Goal: Task Accomplishment & Management: Manage account settings

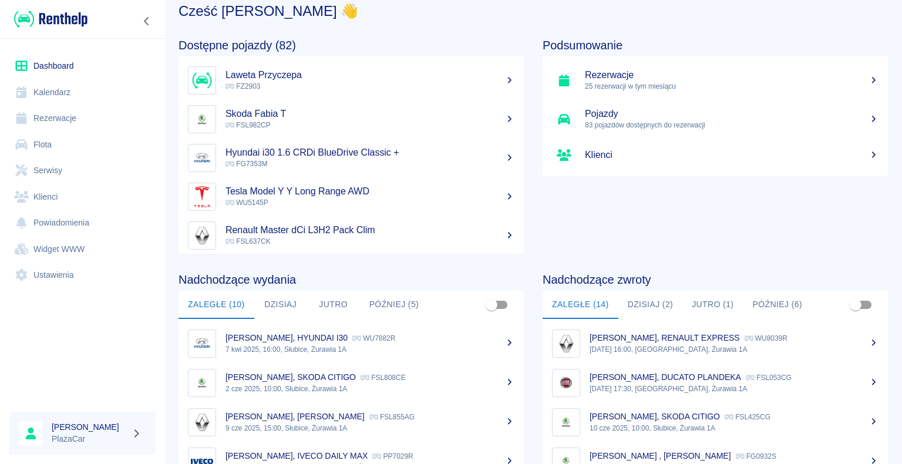
scroll to position [59, 0]
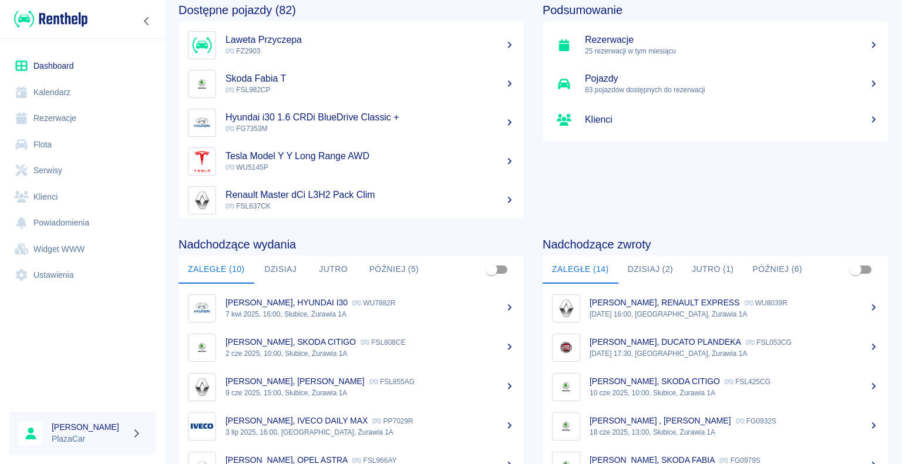
click at [656, 269] on button "Dzisiaj (2)" at bounding box center [651, 270] width 65 height 28
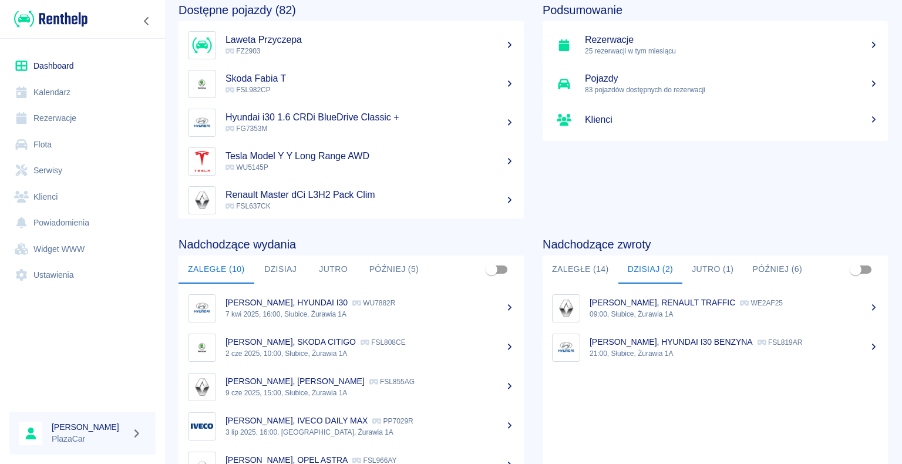
click at [572, 267] on button "Zaległe (14)" at bounding box center [581, 270] width 76 height 28
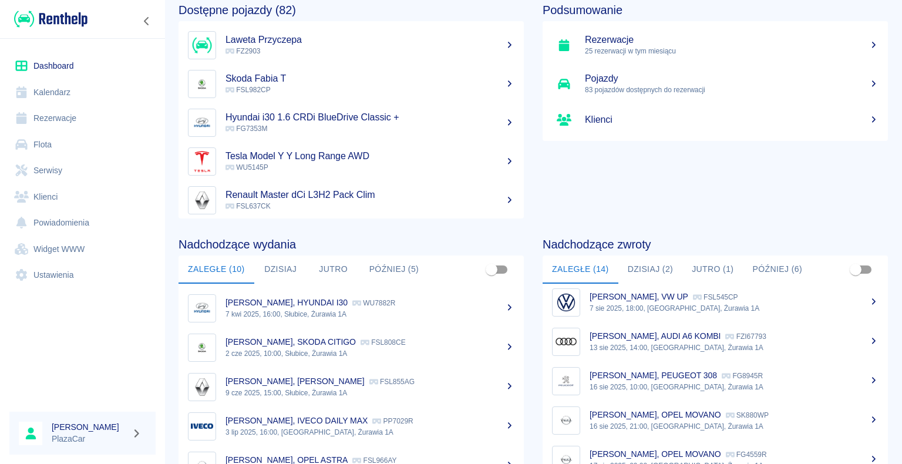
scroll to position [294, 0]
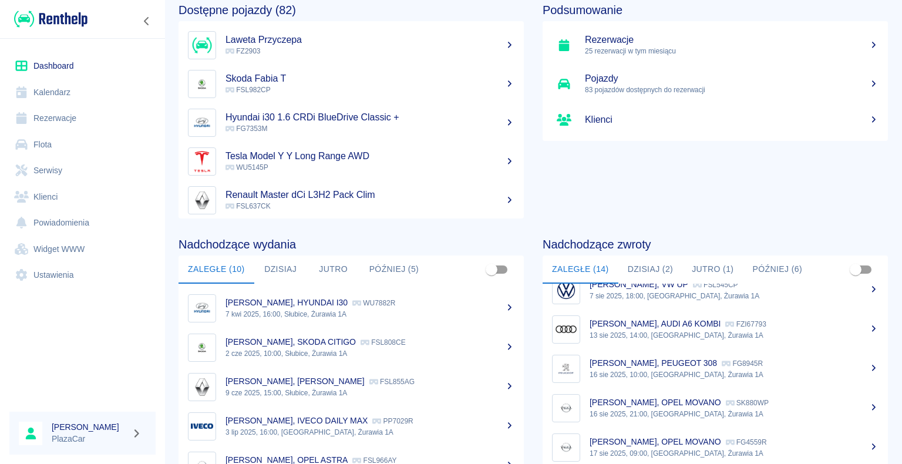
click at [722, 369] on div "[PERSON_NAME], PEUGEOT 308 FG8945R" at bounding box center [734, 363] width 289 height 12
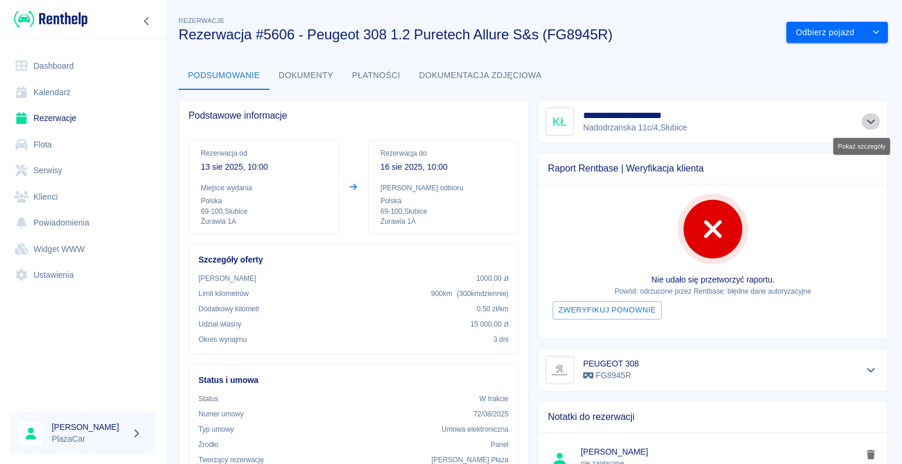
click at [867, 120] on icon "Pokaż szczegóły" at bounding box center [871, 122] width 8 height 5
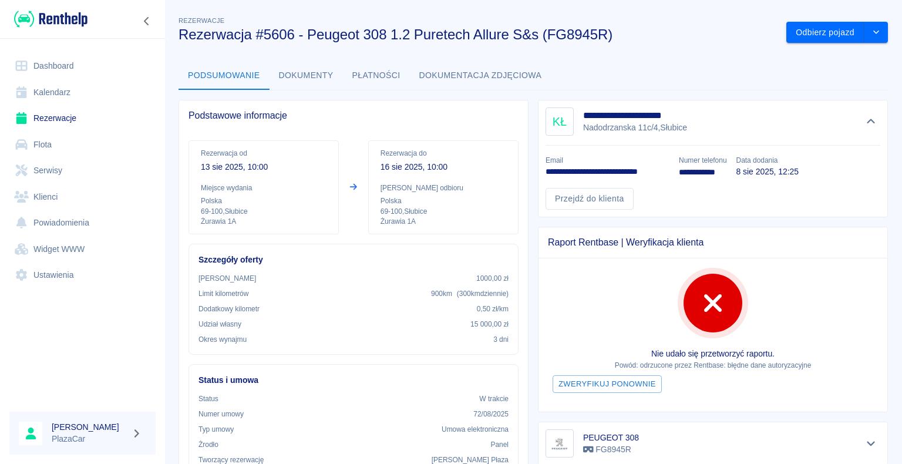
click at [61, 117] on link "Rezerwacje" at bounding box center [82, 118] width 146 height 26
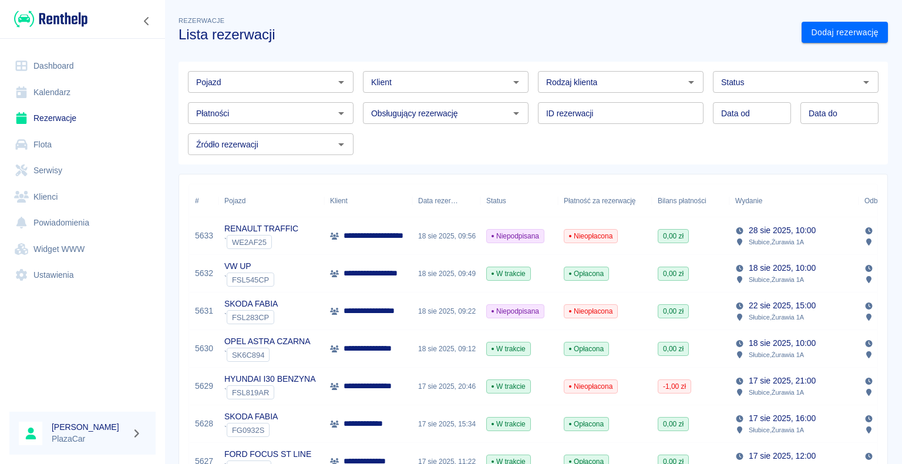
click at [394, 270] on p "**********" at bounding box center [380, 273] width 73 height 12
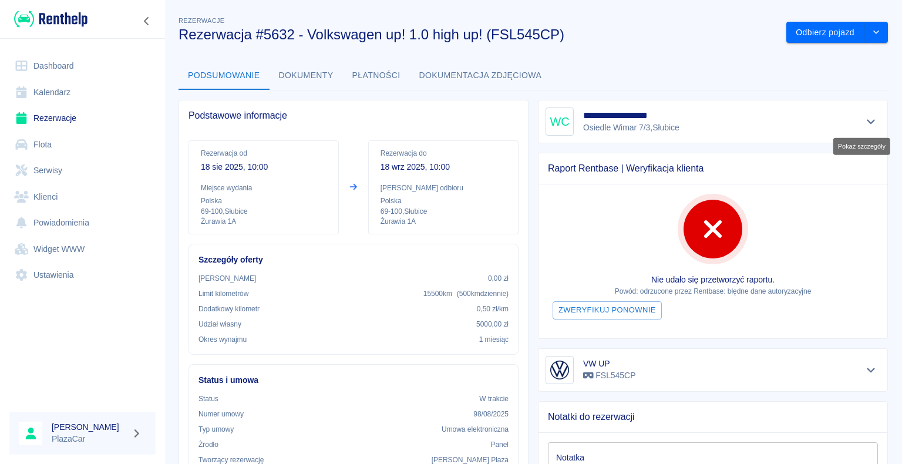
click at [867, 121] on icon "Pokaż szczegóły" at bounding box center [871, 122] width 8 height 5
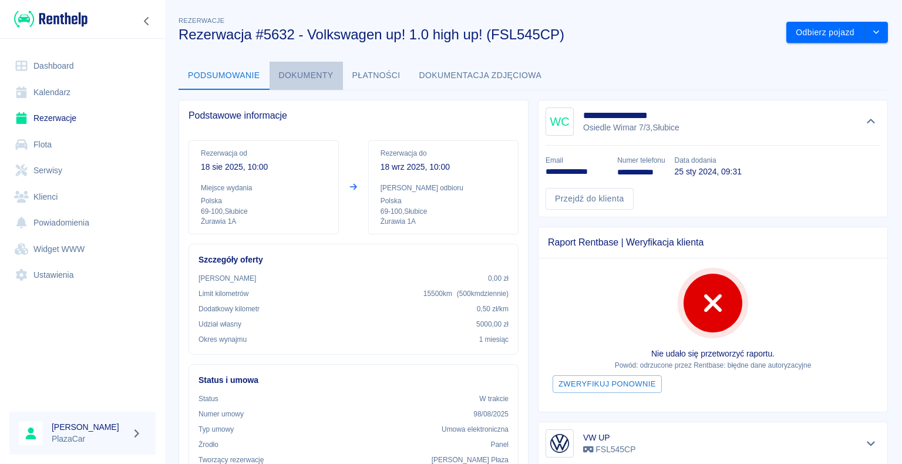
click at [304, 75] on button "Dokumenty" at bounding box center [306, 76] width 73 height 28
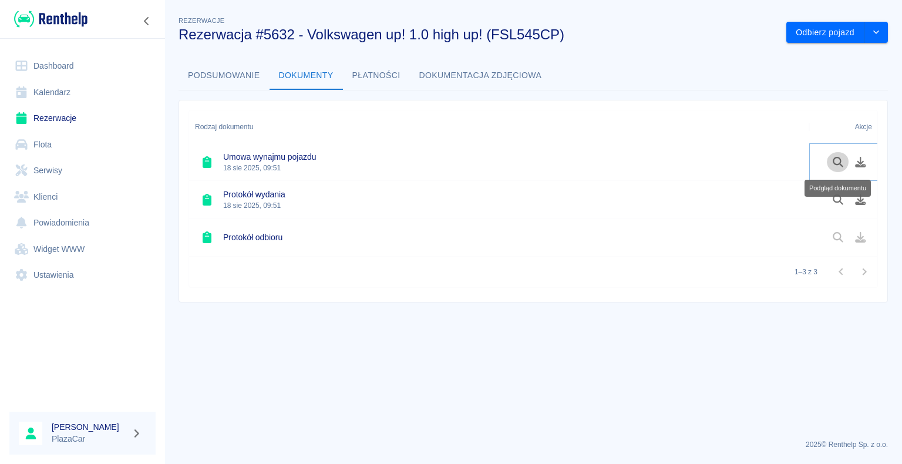
click at [836, 161] on icon "Podgląd dokumentu" at bounding box center [839, 162] width 14 height 11
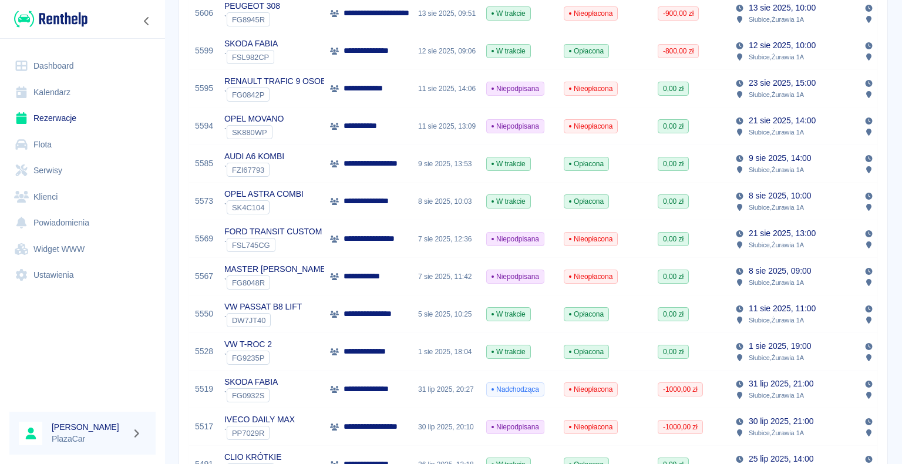
scroll to position [646, 0]
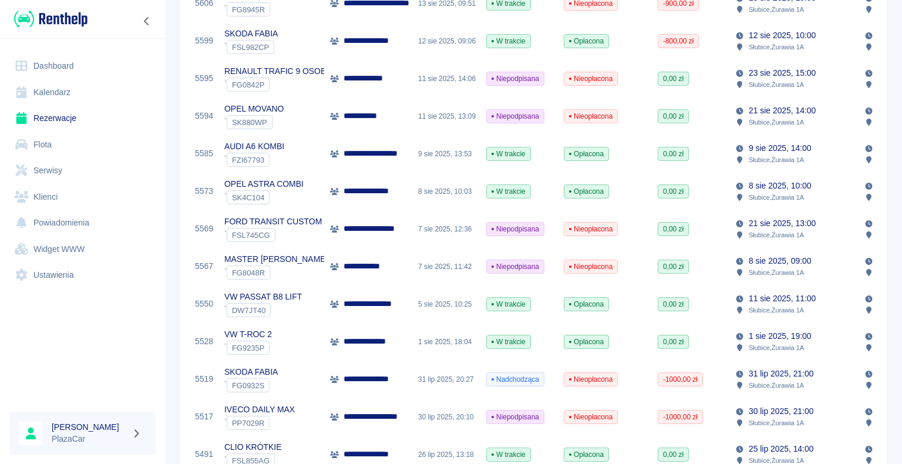
click at [409, 341] on div "**********" at bounding box center [368, 342] width 88 height 38
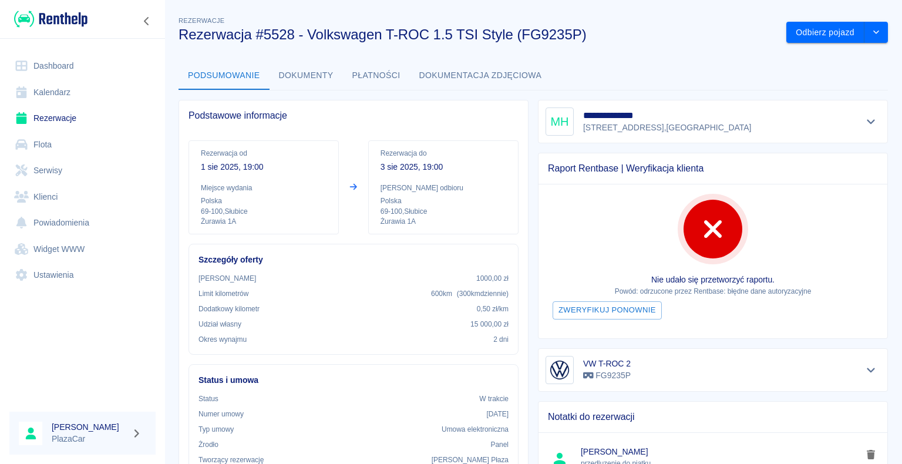
click at [646, 27] on h3 "Rezerwacja #5528 - Volkswagen T-ROC 1.5 TSI Style (FG9235P)" at bounding box center [478, 34] width 599 height 16
click at [57, 117] on link "Rezerwacje" at bounding box center [82, 118] width 146 height 26
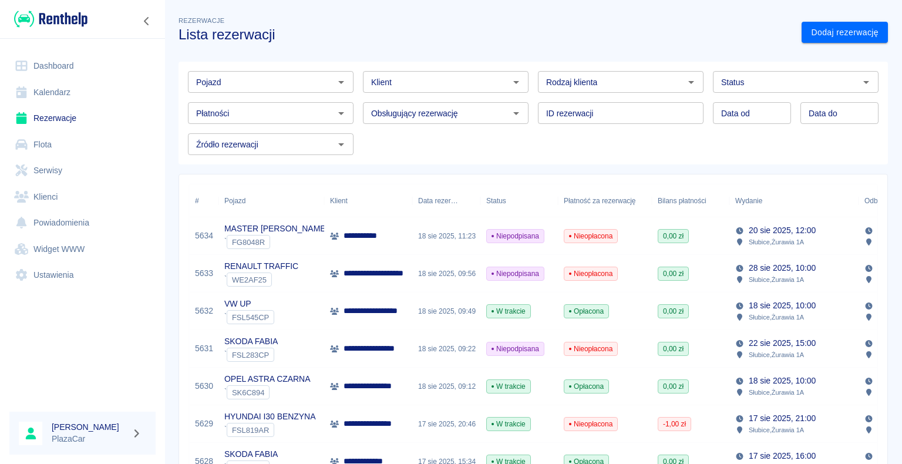
click at [346, 241] on p "**********" at bounding box center [365, 236] width 42 height 12
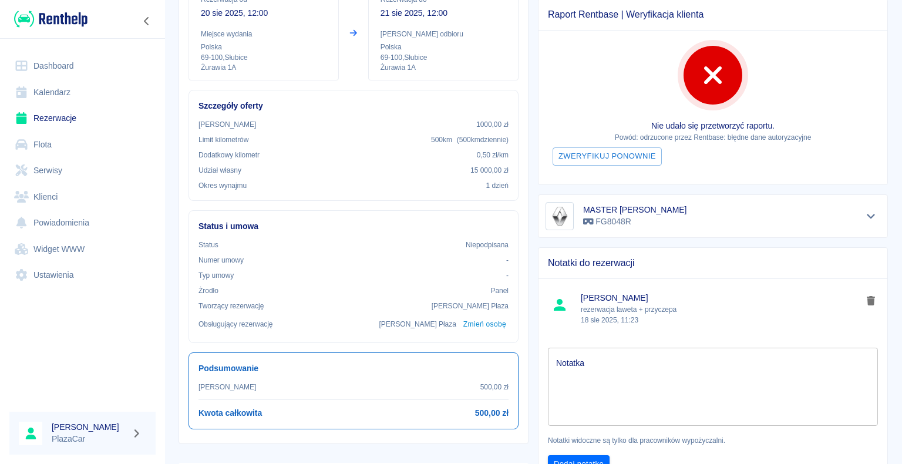
scroll to position [176, 0]
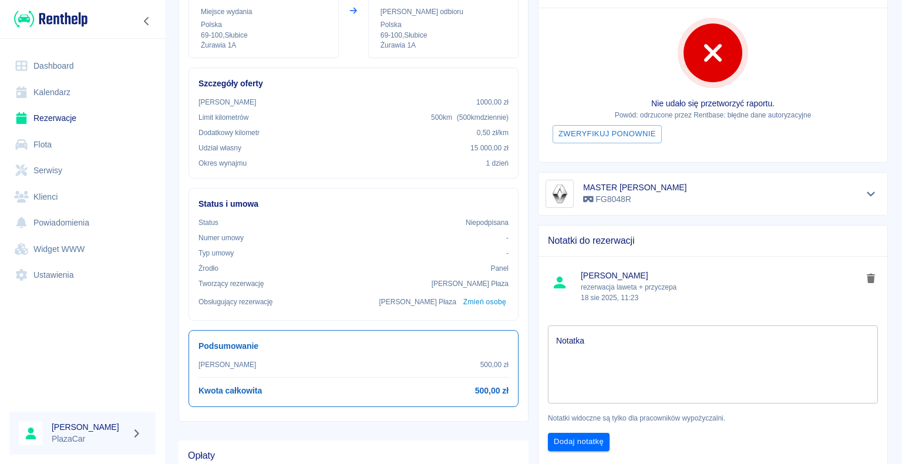
click at [61, 116] on link "Rezerwacje" at bounding box center [82, 118] width 146 height 26
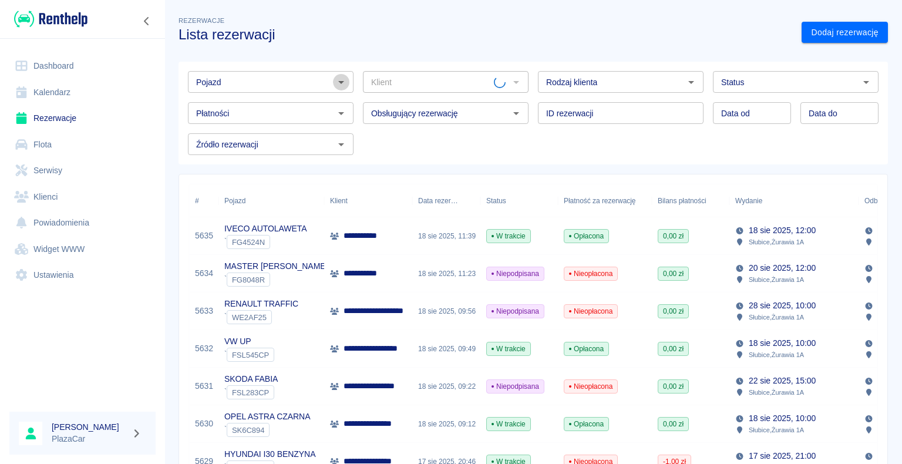
click at [338, 82] on icon "Otwórz" at bounding box center [341, 82] width 6 height 3
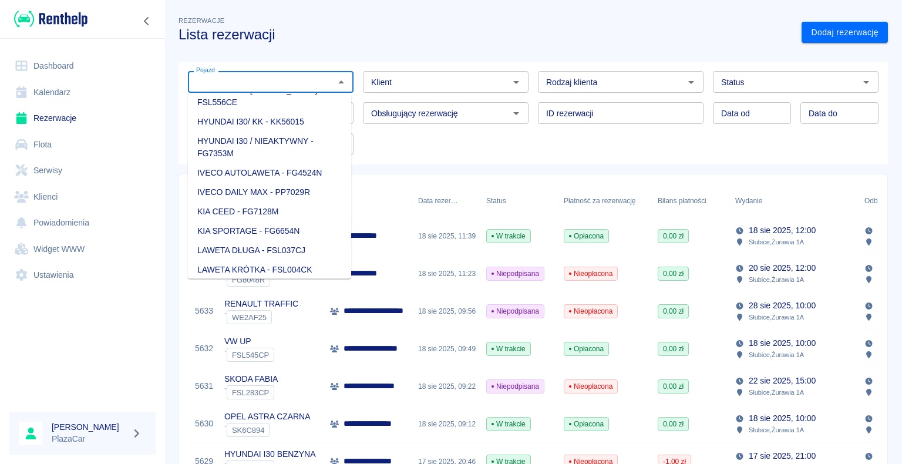
scroll to position [411, 0]
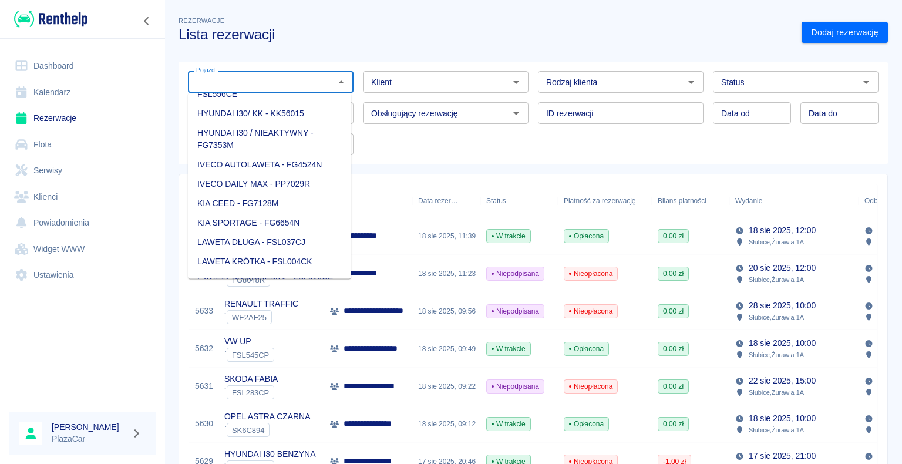
click at [270, 155] on li "IVECO AUTOLAWETA - FG4524N" at bounding box center [269, 164] width 163 height 19
type input "IVECO AUTOLAWETA - FG4524N"
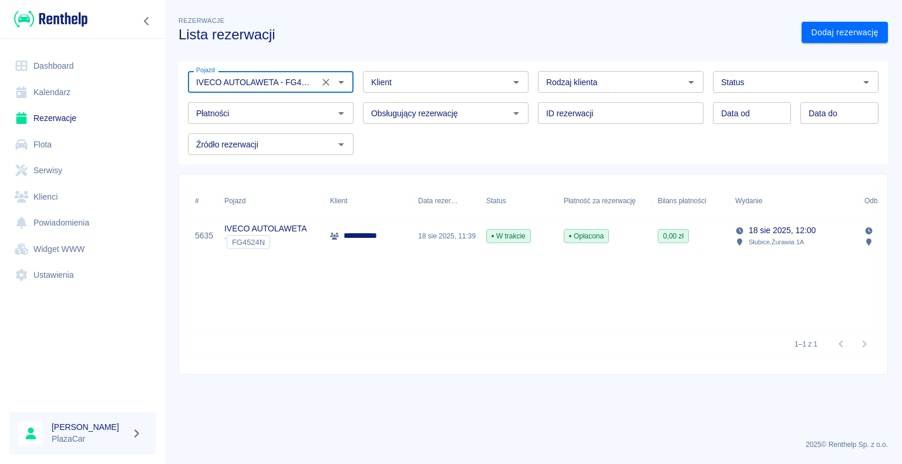
click at [446, 234] on div "18 sie 2025, 11:39" at bounding box center [446, 236] width 68 height 38
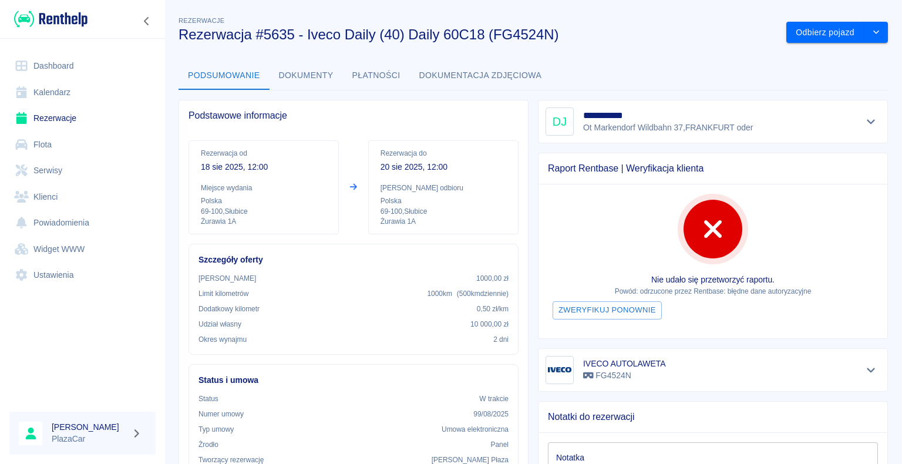
scroll to position [117, 0]
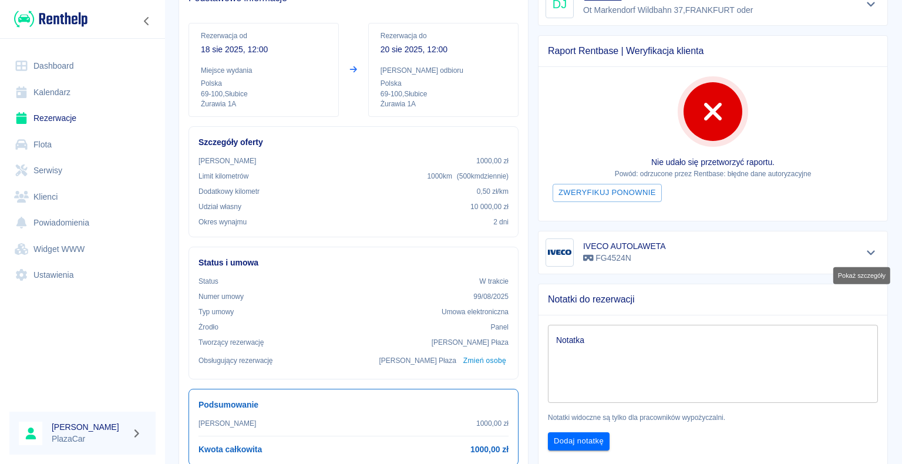
click at [867, 251] on icon "Pokaż szczegóły" at bounding box center [871, 252] width 8 height 5
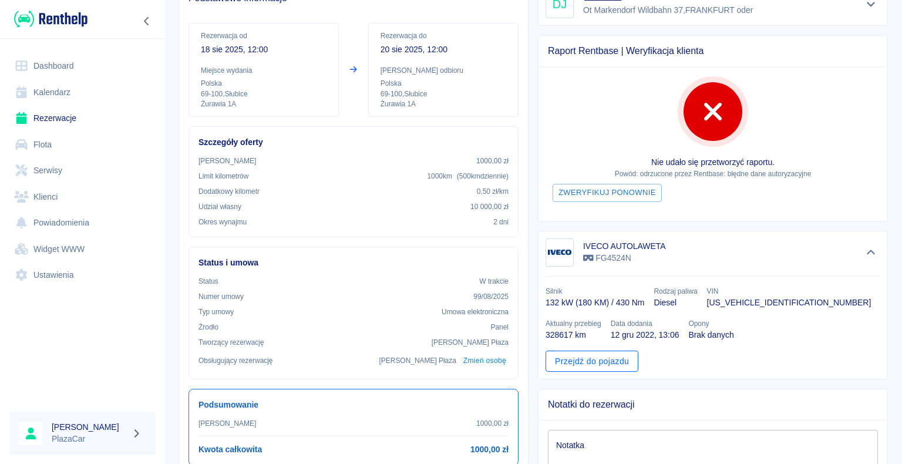
click at [579, 358] on link "Przejdź do pojazdu" at bounding box center [592, 362] width 93 height 22
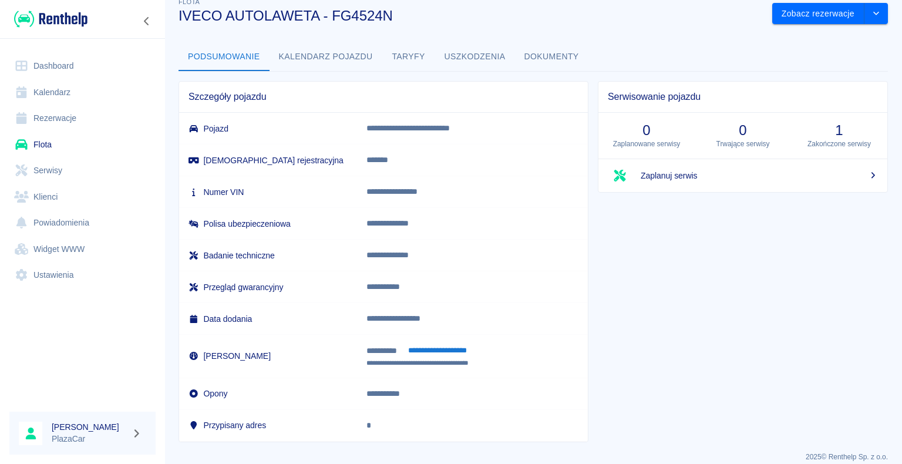
scroll to position [29, 0]
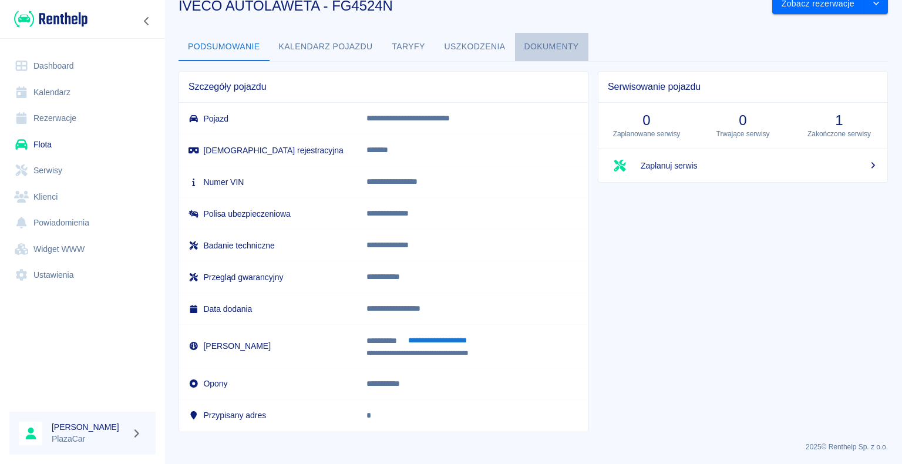
click at [550, 43] on button "Dokumenty" at bounding box center [551, 47] width 73 height 28
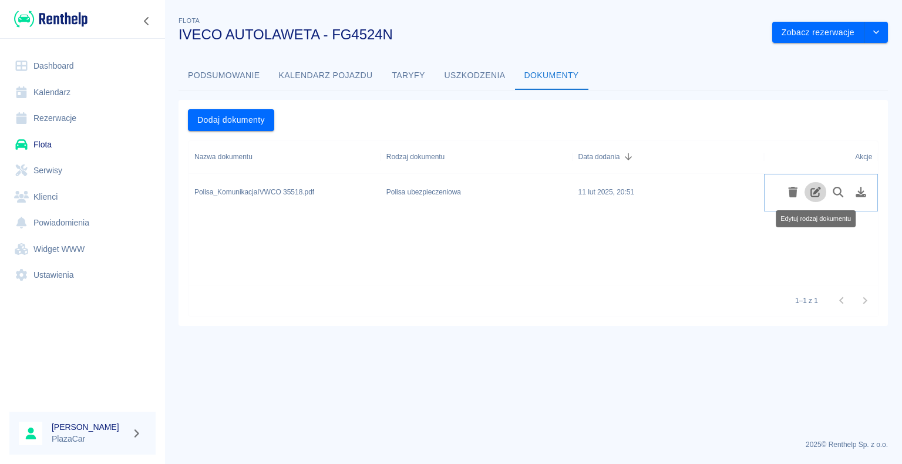
click at [813, 191] on icon "Edytuj rodzaj dokumentu" at bounding box center [816, 192] width 14 height 11
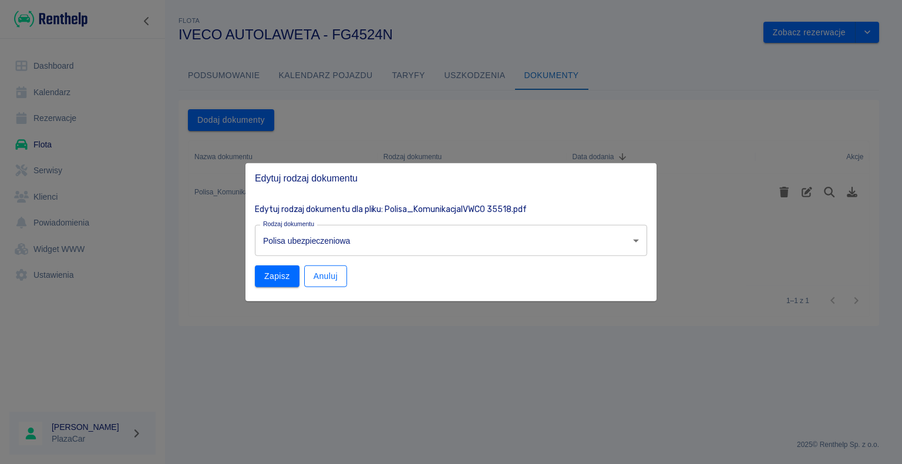
click at [325, 276] on button "Anuluj" at bounding box center [325, 276] width 43 height 22
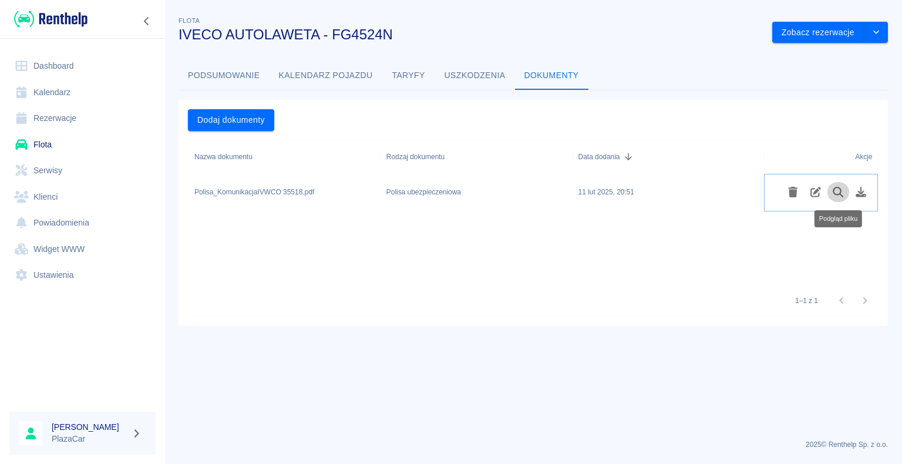
click at [836, 190] on icon "Podgląd pliku" at bounding box center [839, 192] width 14 height 11
click at [72, 117] on link "Rezerwacje" at bounding box center [82, 118] width 146 height 26
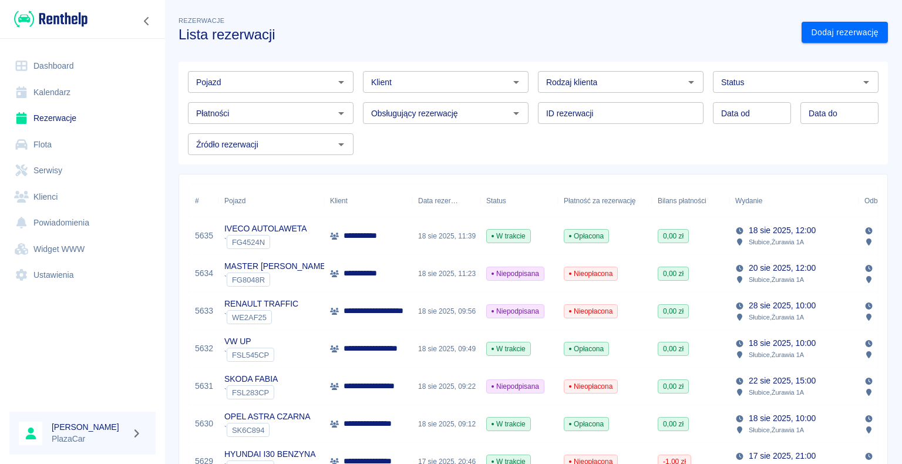
click at [444, 236] on div "18 sie 2025, 11:39" at bounding box center [446, 236] width 68 height 38
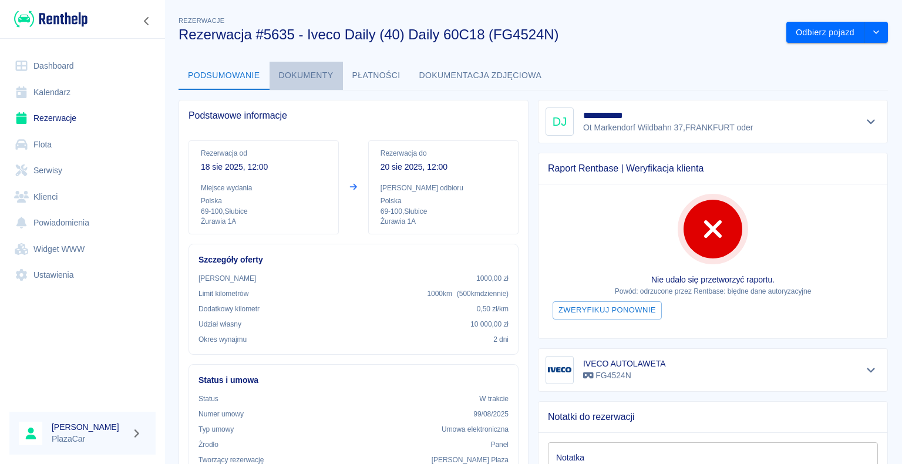
click at [303, 76] on button "Dokumenty" at bounding box center [306, 76] width 73 height 28
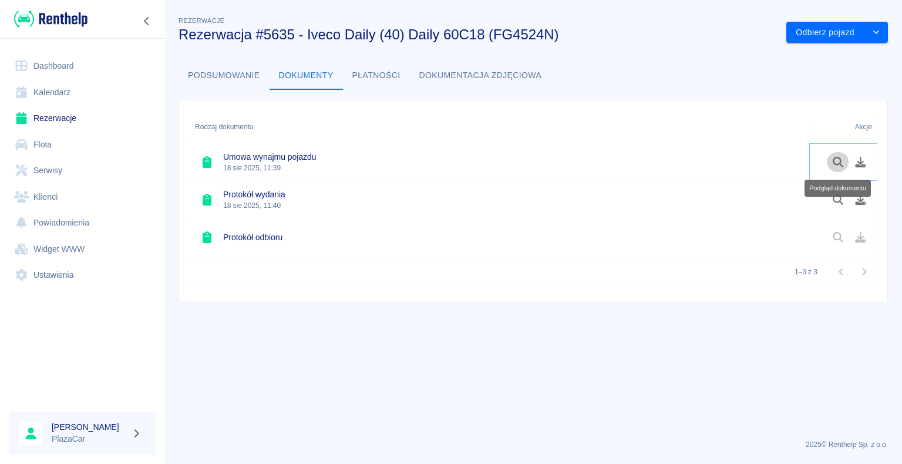
click at [836, 163] on icon "Podgląd dokumentu" at bounding box center [839, 162] width 14 height 11
